Goal: Information Seeking & Learning: Learn about a topic

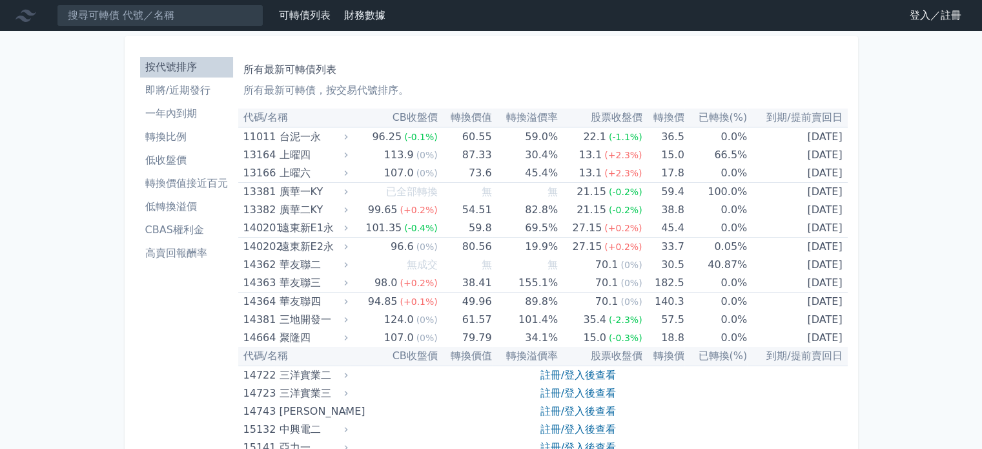
click at [907, 17] on link "登入／註冊" at bounding box center [935, 15] width 72 height 21
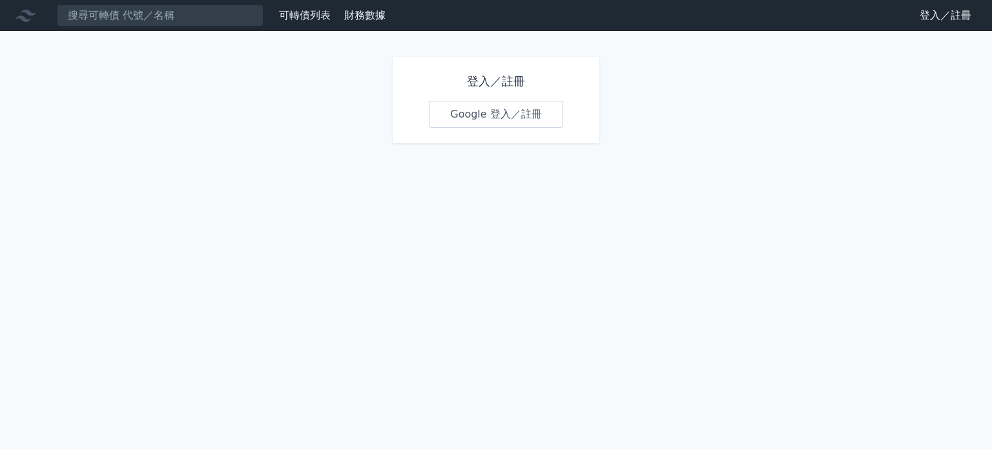
click at [478, 128] on link "Google 登入／註冊" at bounding box center [496, 114] width 134 height 27
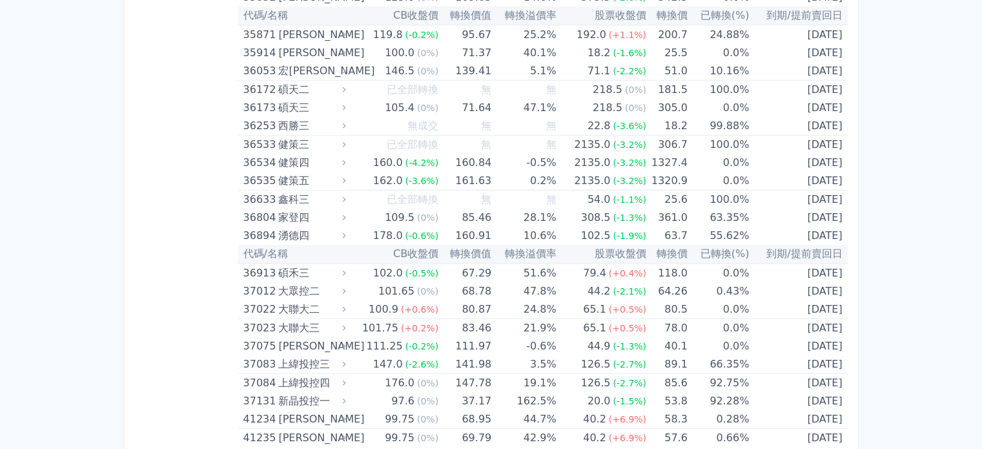
scroll to position [3285, 0]
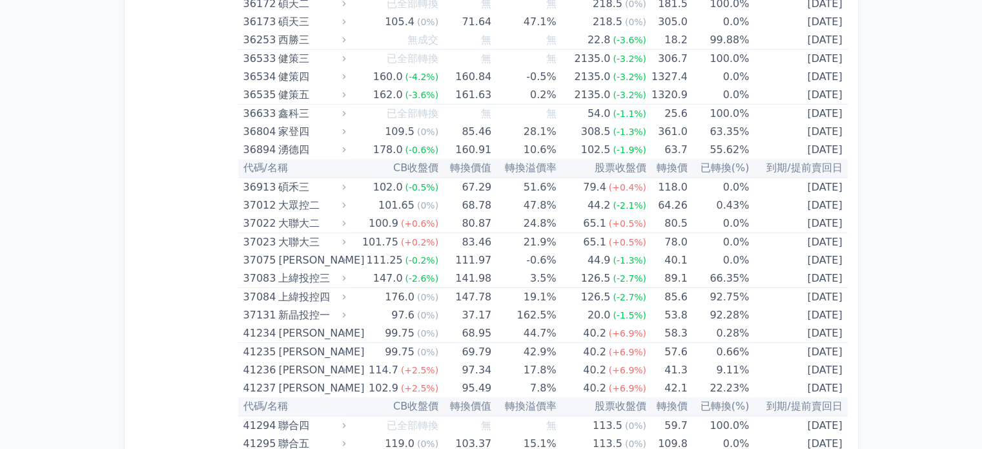
drag, startPoint x: 555, startPoint y: 392, endPoint x: 543, endPoint y: 393, distance: 12.3
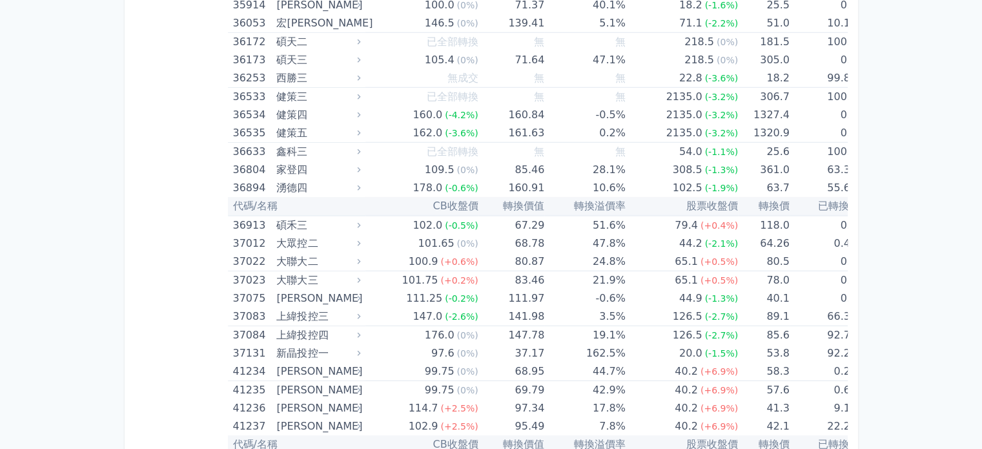
scroll to position [3654, 0]
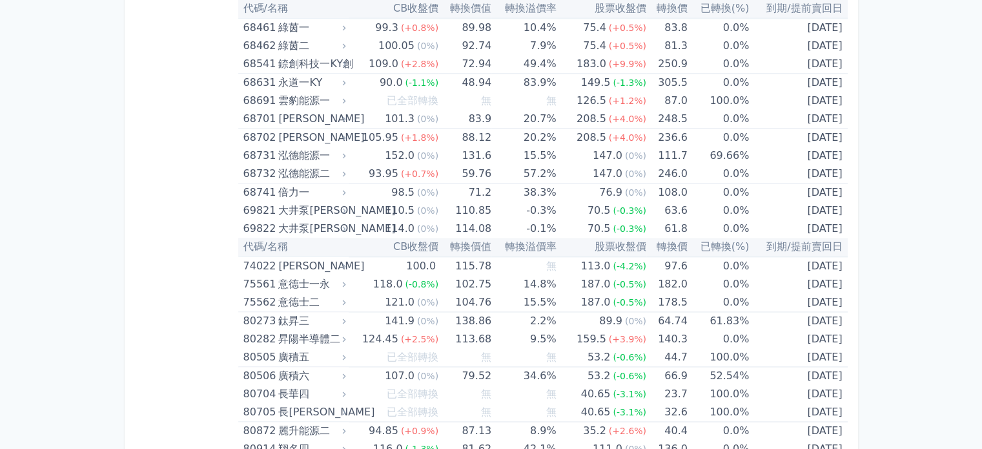
scroll to position [6646, 0]
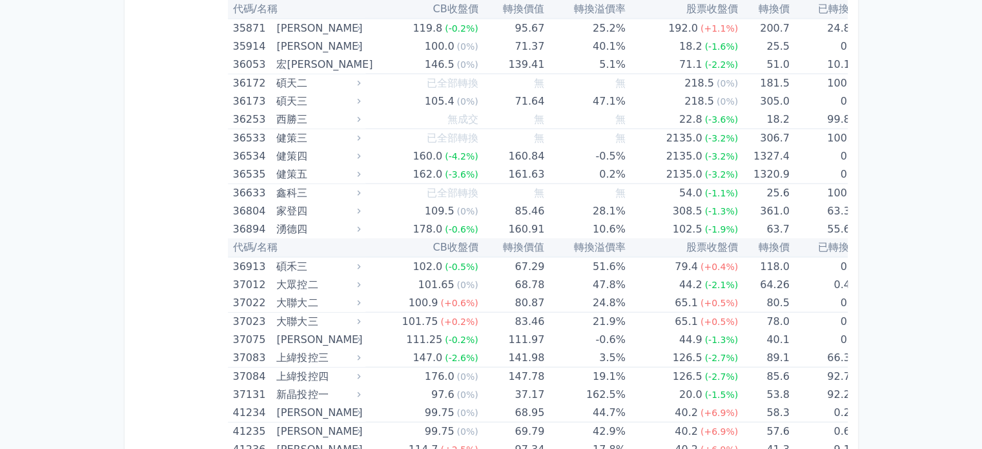
scroll to position [3229, 0]
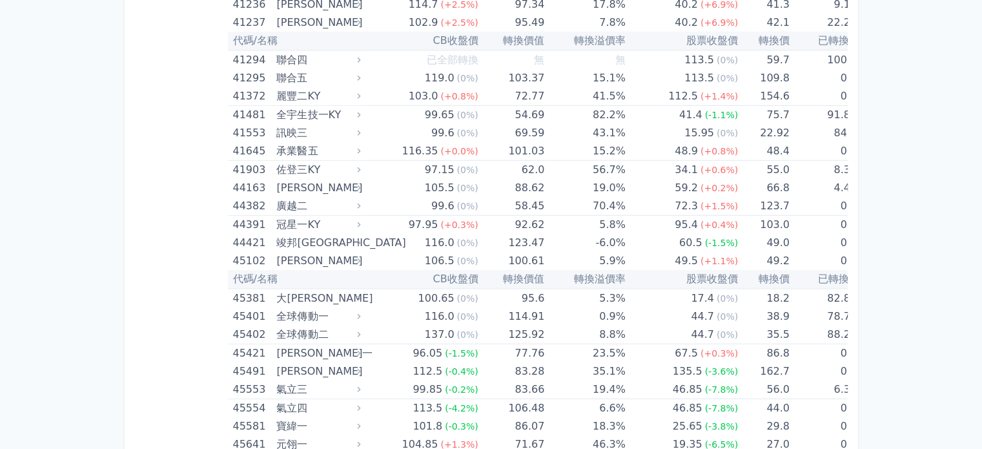
scroll to position [3681, 0]
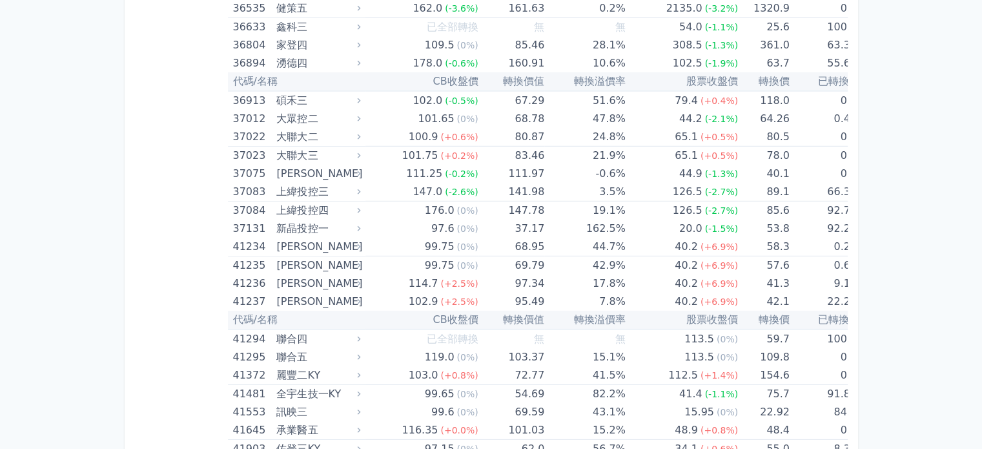
scroll to position [3832, 0]
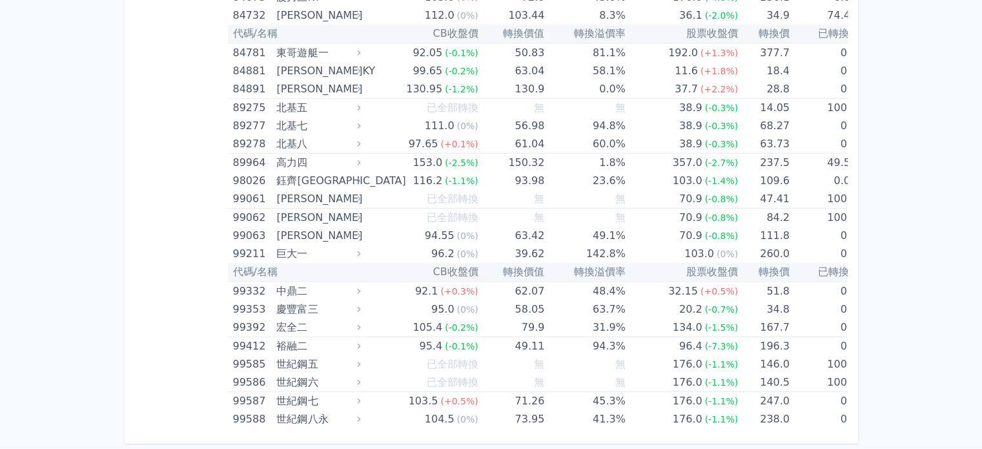
scroll to position [8605, 0]
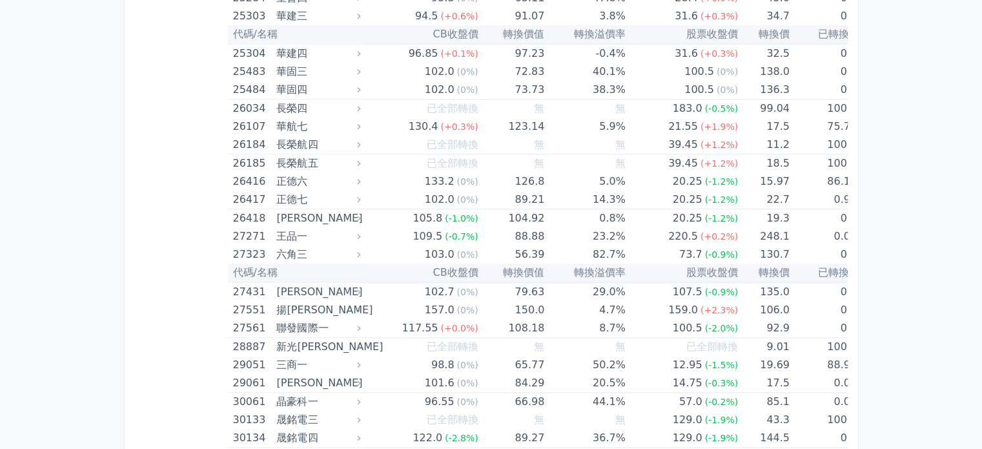
scroll to position [0, 0]
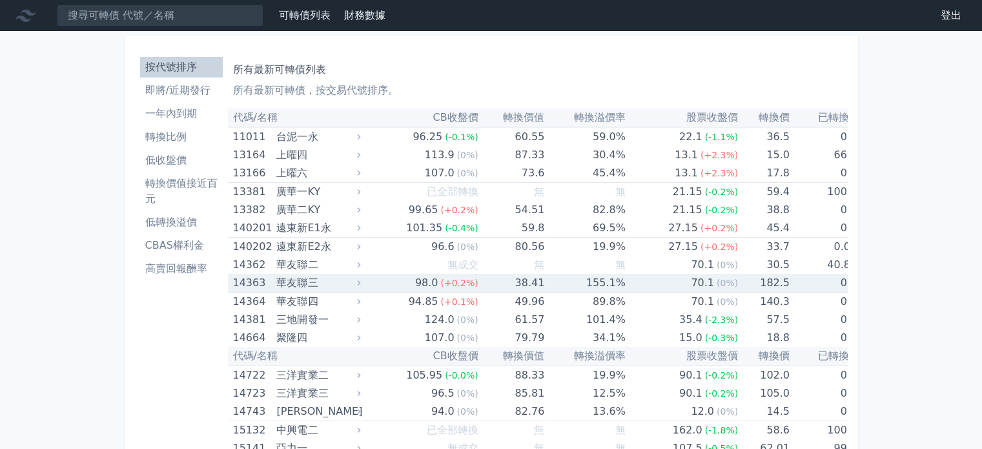
click at [790, 293] on td "0.0%" at bounding box center [828, 283] width 77 height 19
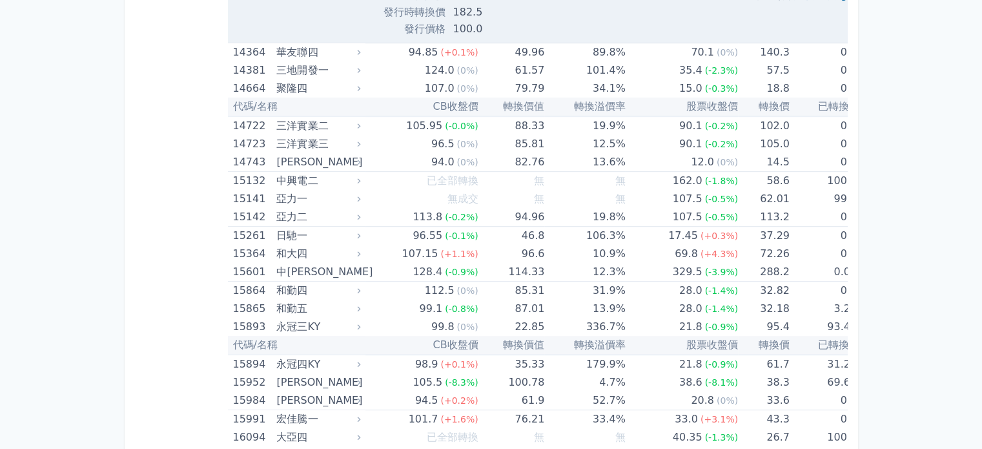
scroll to position [753, 0]
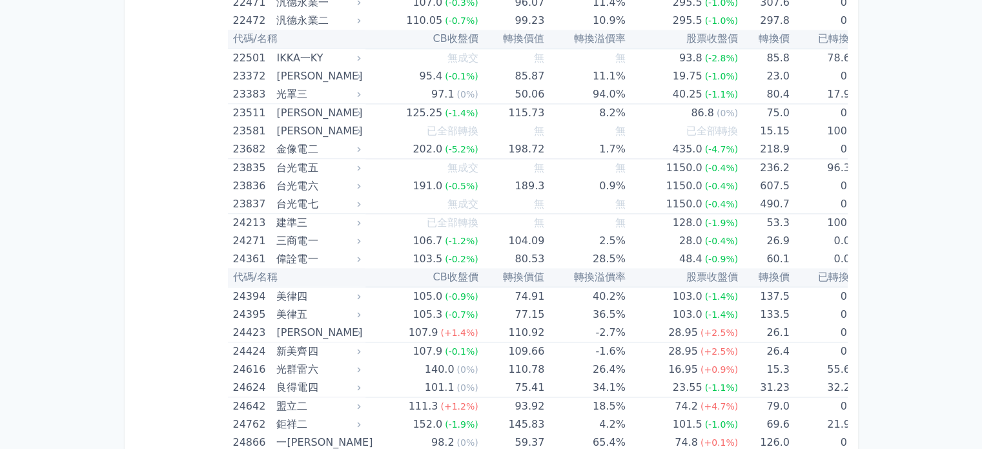
scroll to position [2091, 0]
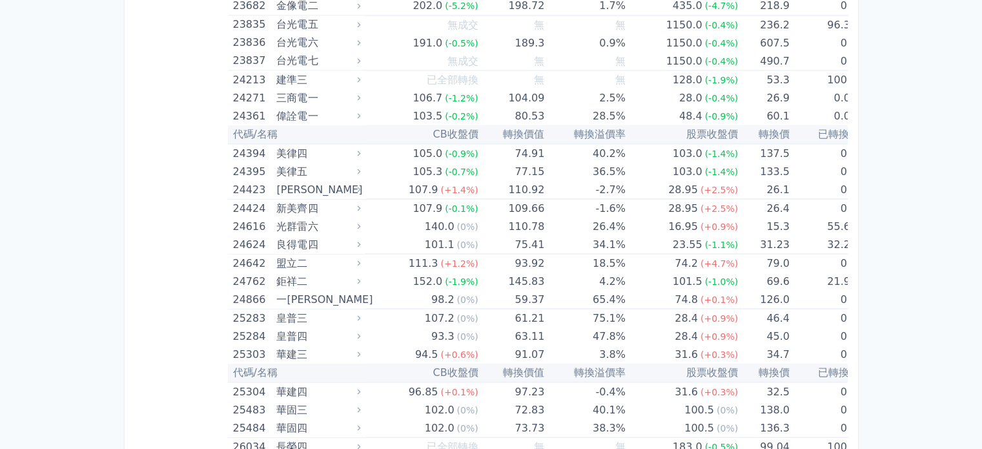
scroll to position [2678, 0]
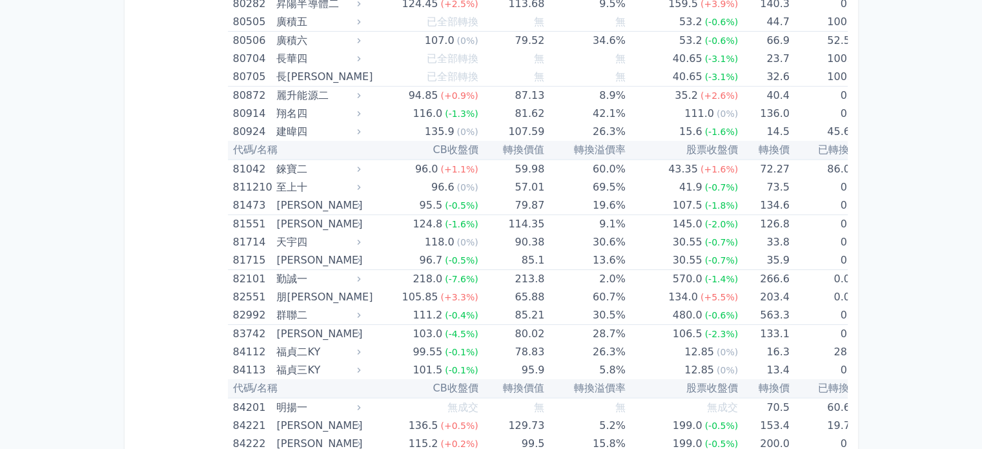
scroll to position [9539, 0]
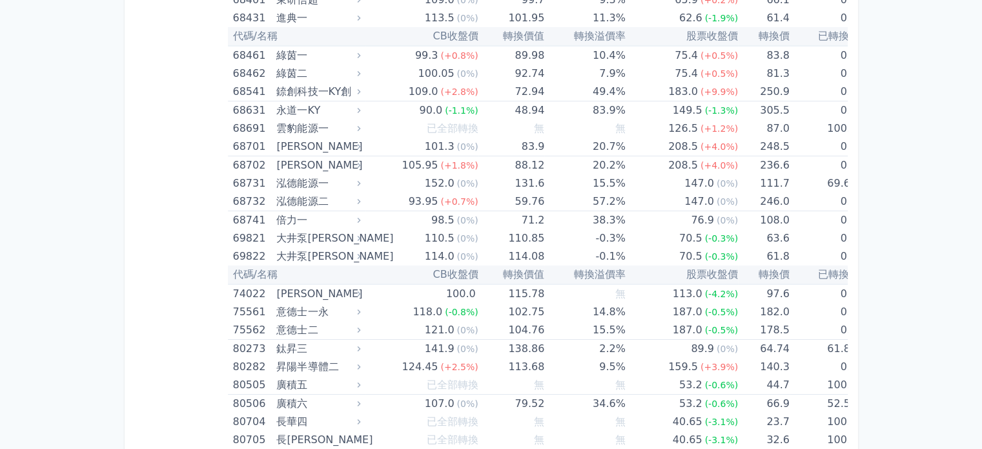
scroll to position [9510, 0]
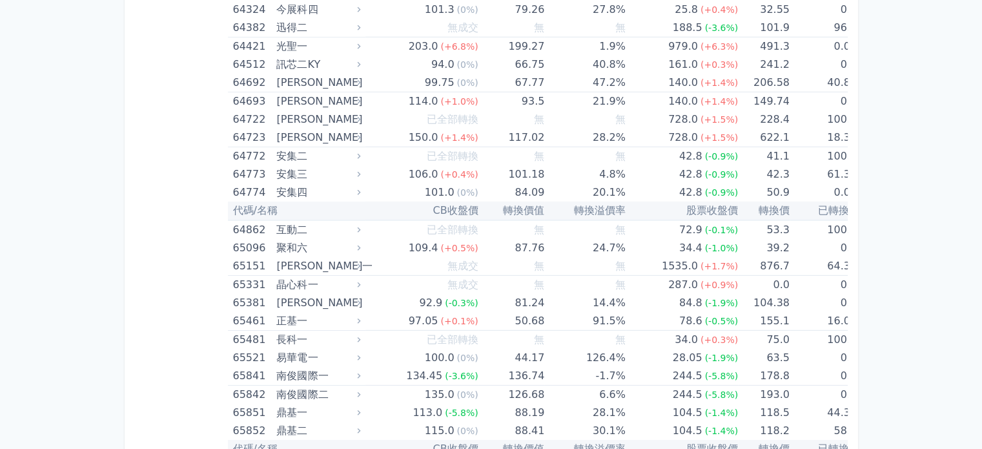
scroll to position [8614, 0]
